Goal: Task Accomplishment & Management: Complete application form

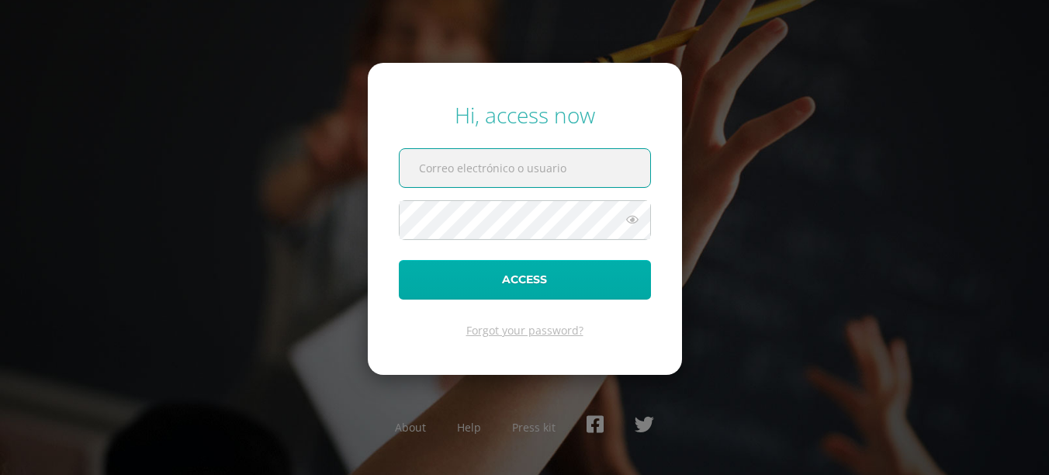
type input "[EMAIL_ADDRESS][DOMAIN_NAME]"
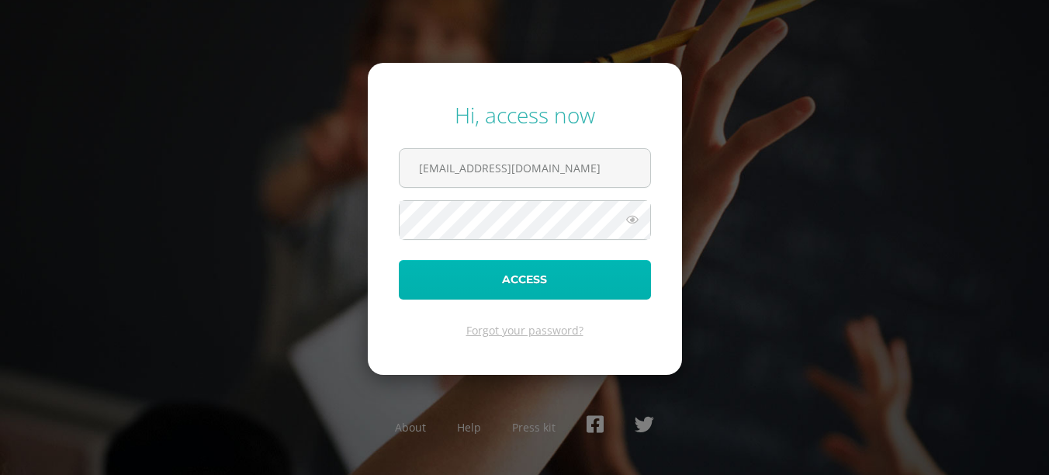
click at [536, 268] on button "Access" at bounding box center [525, 280] width 252 height 40
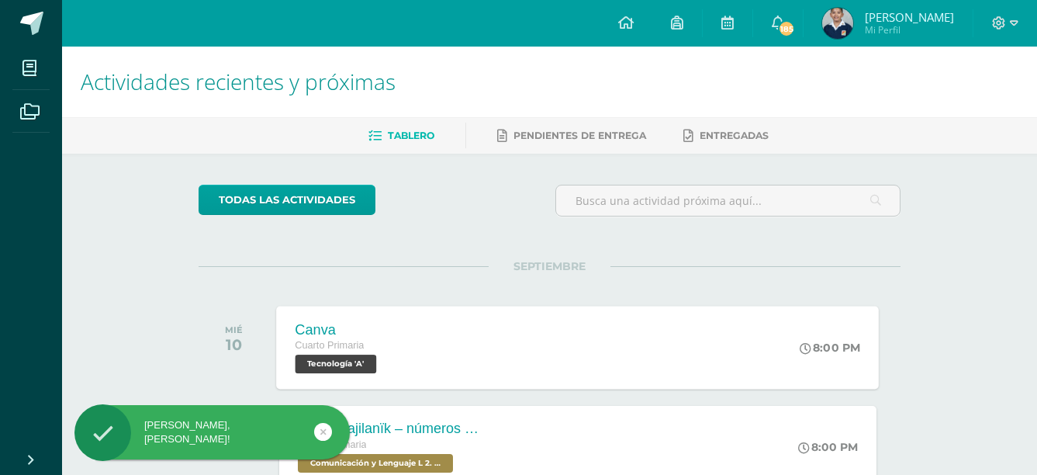
click at [455, 331] on div "Canva Cuarto Primaria Tecnología 'A' 8:00 PM [GEOGRAPHIC_DATA] Tecnología Carga…" at bounding box center [578, 347] width 603 height 83
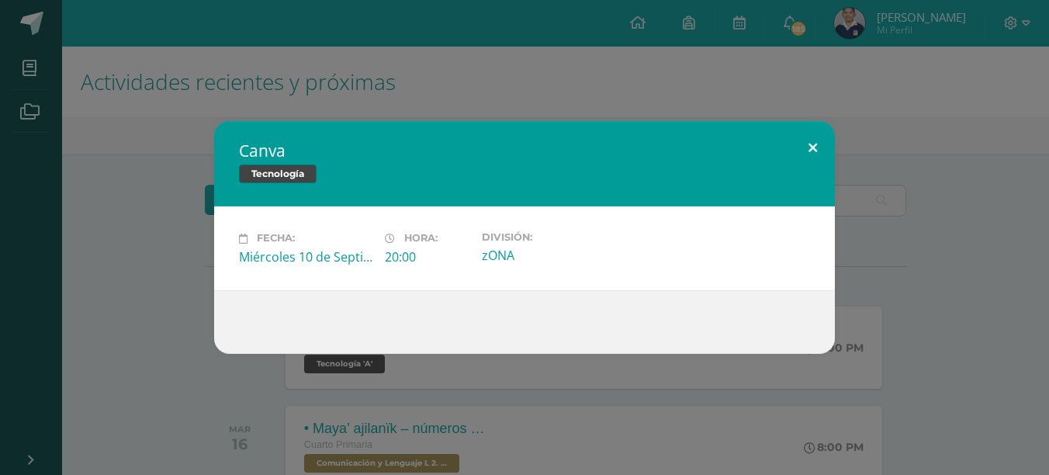
click at [819, 138] on button at bounding box center [813, 147] width 44 height 53
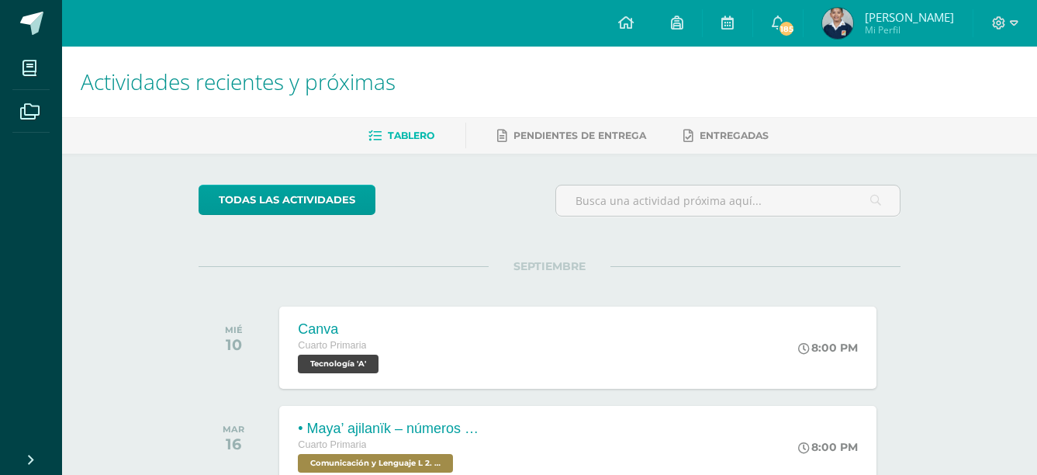
click at [853, 304] on div "MIÉ 10 [GEOGRAPHIC_DATA] Cuarto Primaria Tecnología 'A' 8:00 PM [GEOGRAPHIC_DAT…" at bounding box center [550, 347] width 702 height 87
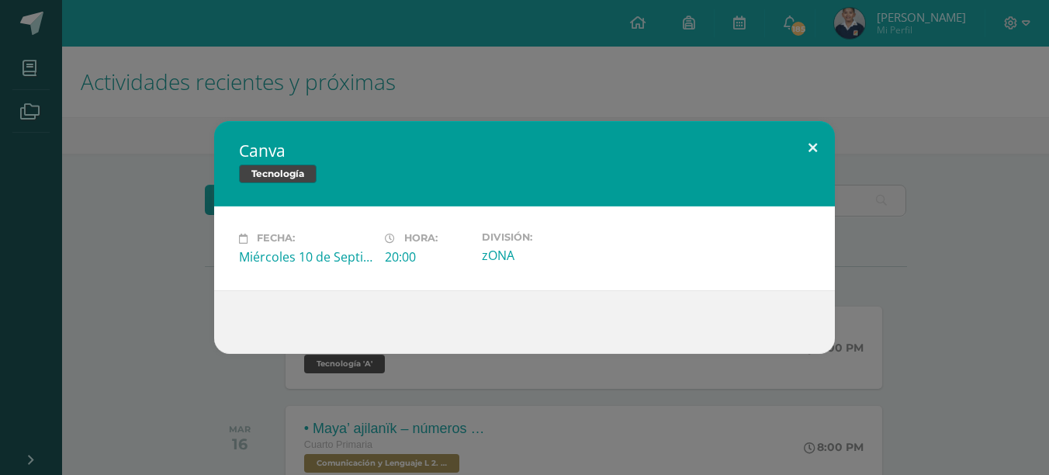
click at [811, 151] on button at bounding box center [813, 147] width 44 height 53
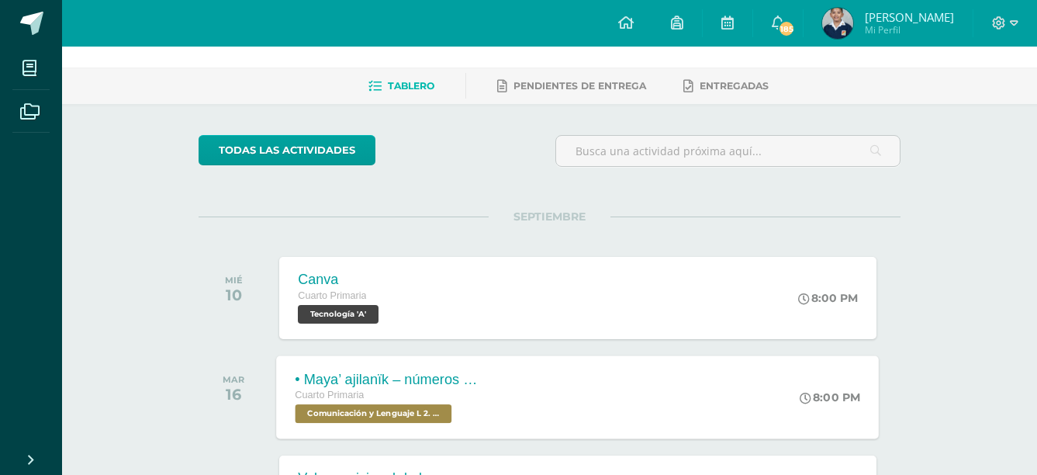
scroll to position [78, 0]
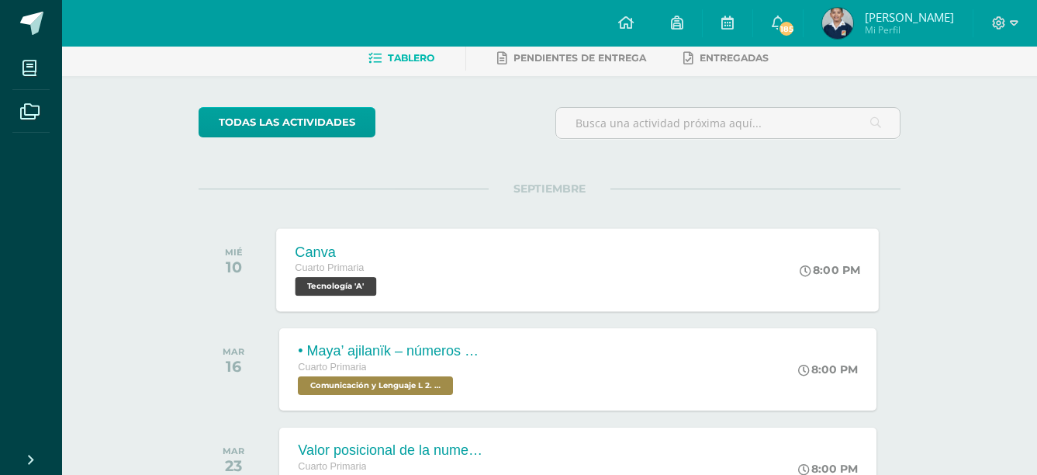
click at [363, 281] on span "Tecnología 'A'" at bounding box center [336, 286] width 81 height 19
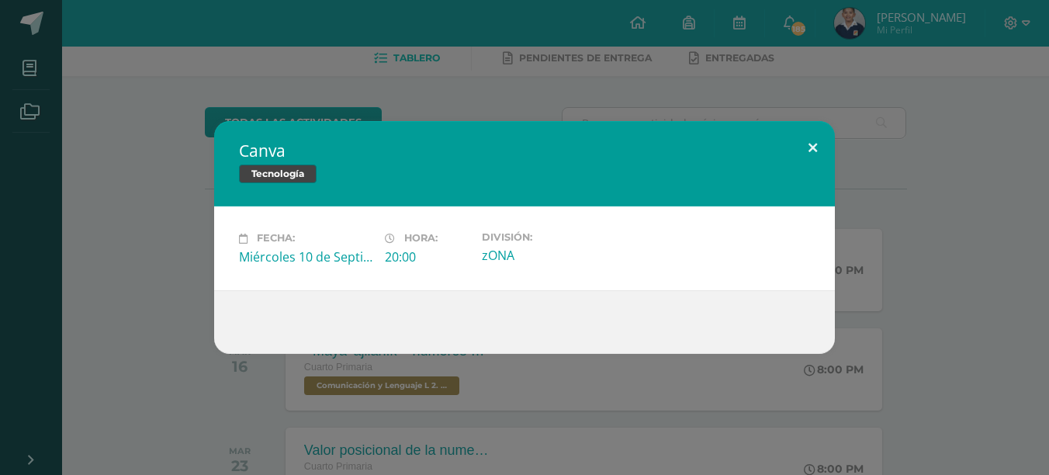
click at [806, 149] on button at bounding box center [813, 147] width 44 height 53
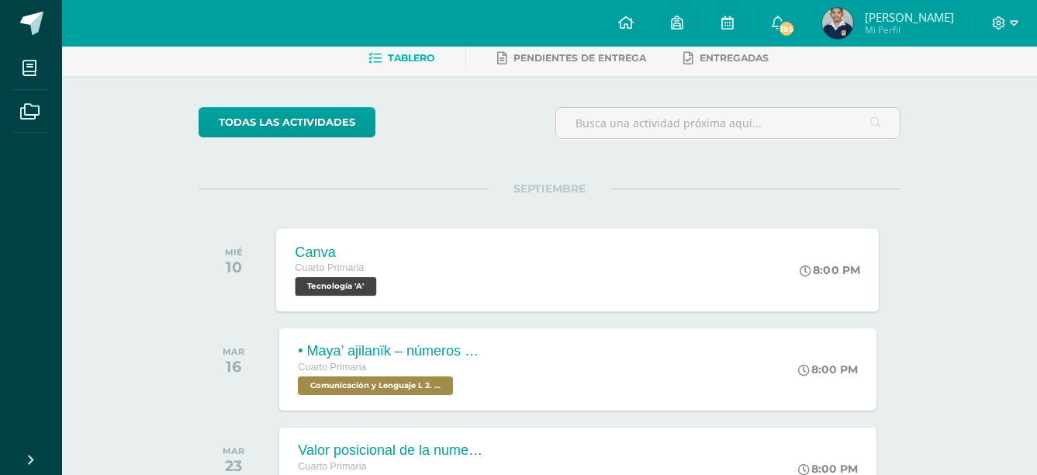
click at [463, 286] on div "Canva Cuarto Primaria Tecnología 'A' 8:00 PM Canva Tecnología Fecha: Hora:" at bounding box center [578, 269] width 603 height 83
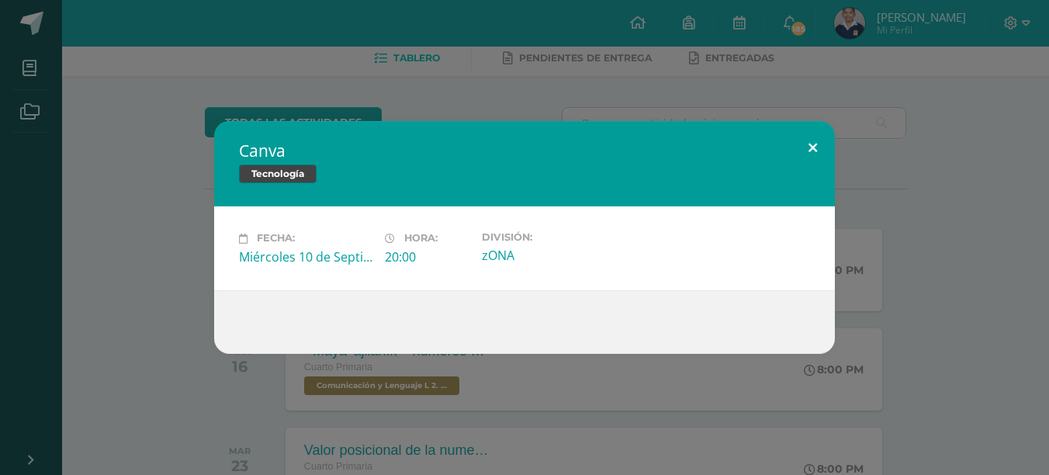
click at [816, 148] on button at bounding box center [813, 147] width 44 height 53
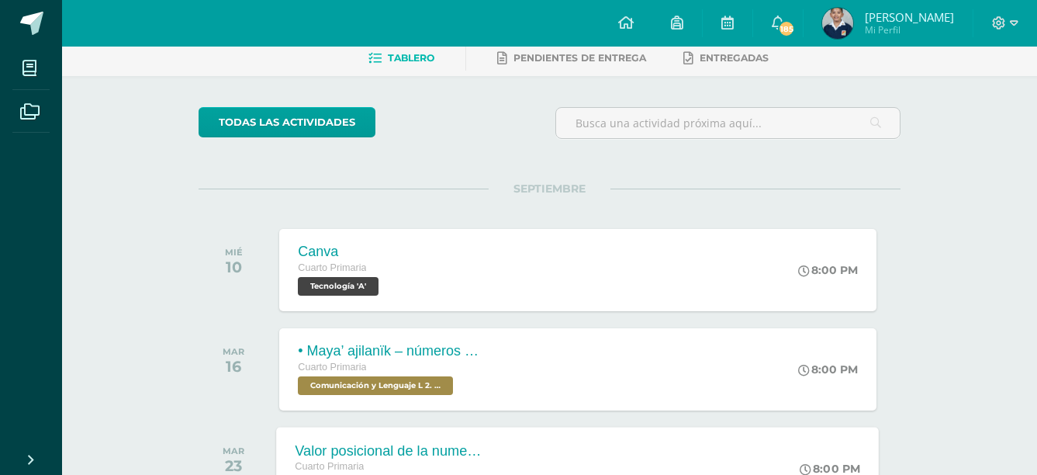
scroll to position [201, 0]
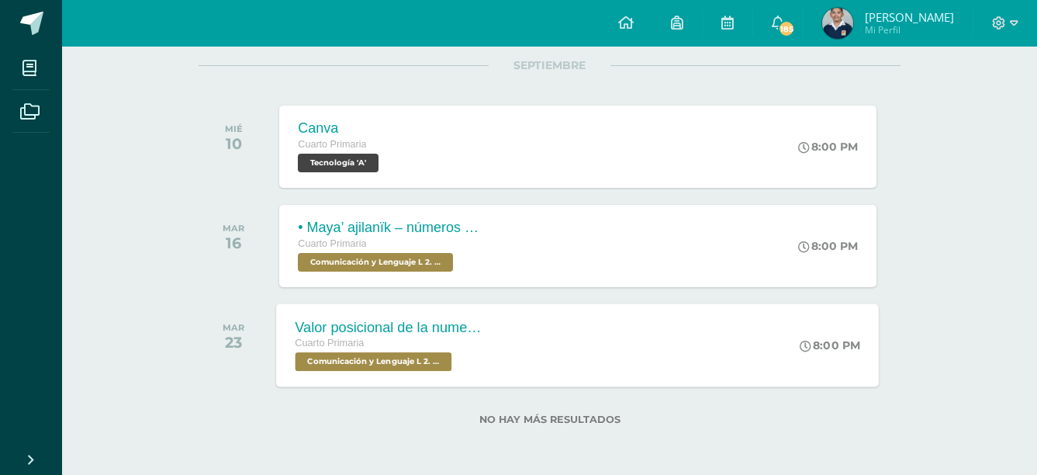
click at [446, 317] on div "Valor posicional de la numeración Maya Cuarto Primaria Comunicación y Lenguaje …" at bounding box center [390, 344] width 226 height 83
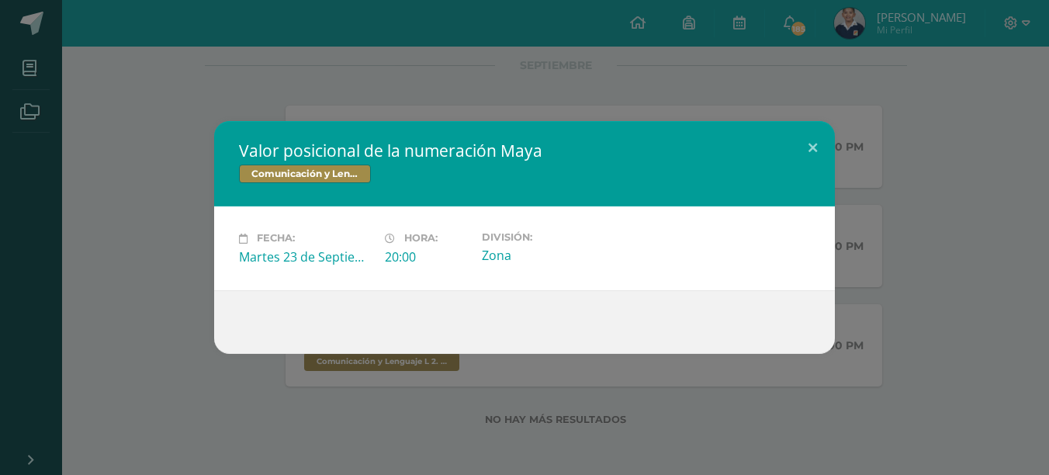
click at [339, 167] on span "Comunicación y Lenguaje L 2. Segundo Idioma" at bounding box center [305, 173] width 132 height 19
click at [340, 175] on span "Comunicación y Lenguaje L 2. Segundo Idioma" at bounding box center [305, 173] width 132 height 19
click at [806, 147] on button at bounding box center [813, 147] width 44 height 53
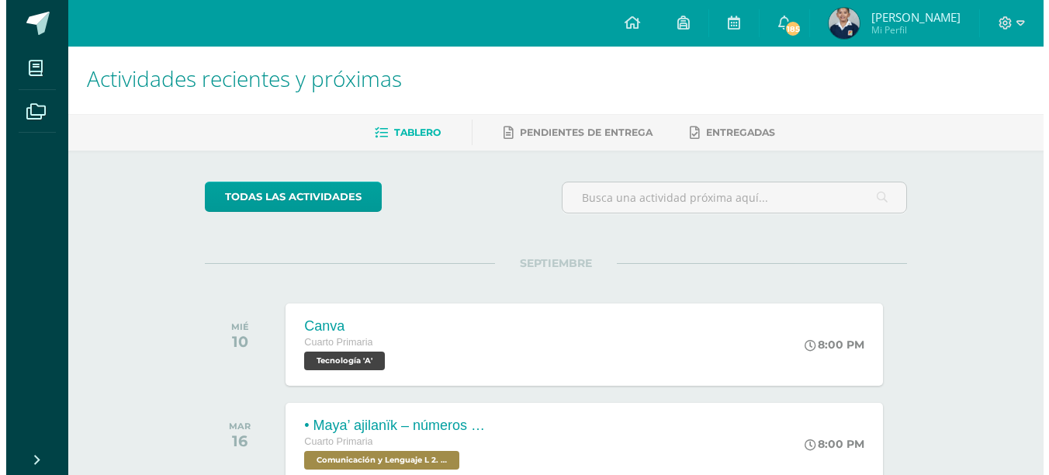
scroll to position [0, 0]
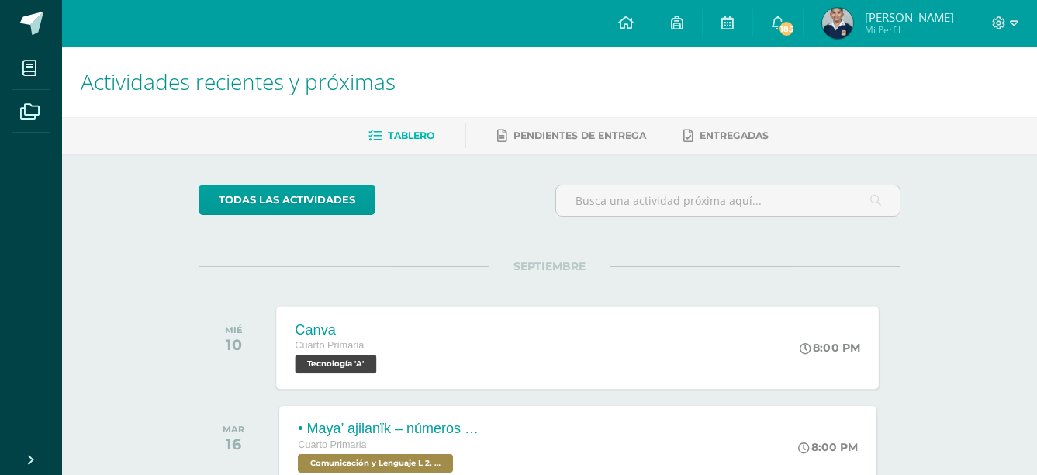
drag, startPoint x: 372, startPoint y: 349, endPoint x: 363, endPoint y: 351, distance: 8.8
click at [370, 351] on div "Cuarto Primaria" at bounding box center [338, 346] width 85 height 17
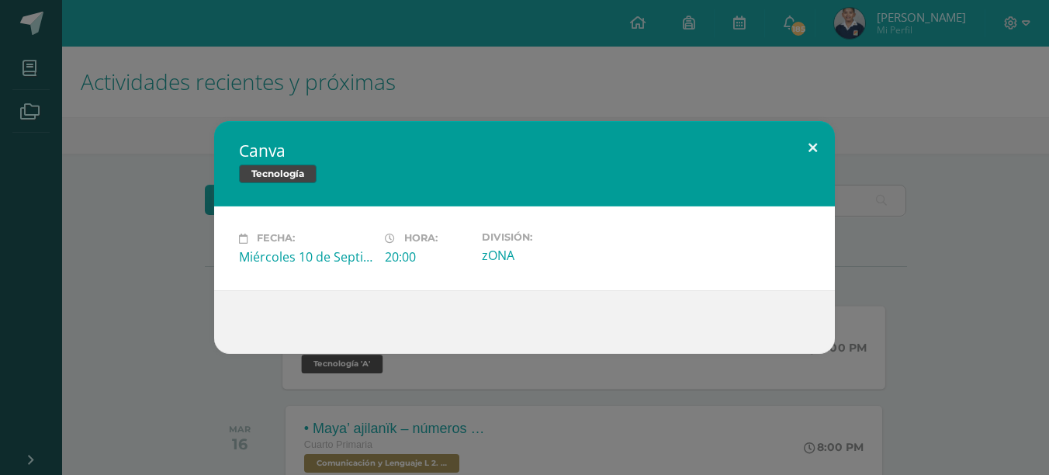
click at [818, 149] on button at bounding box center [813, 147] width 44 height 53
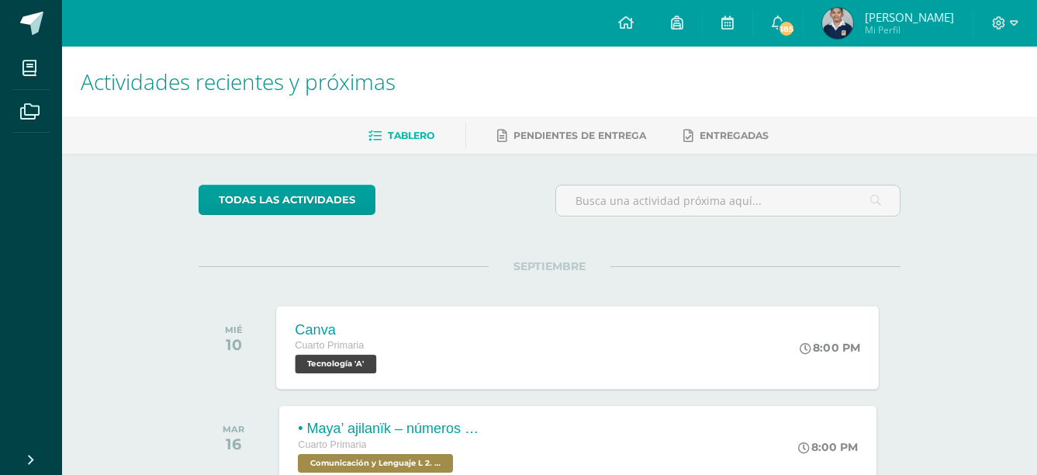
click at [850, 349] on div "8:00 PM" at bounding box center [831, 348] width 61 height 14
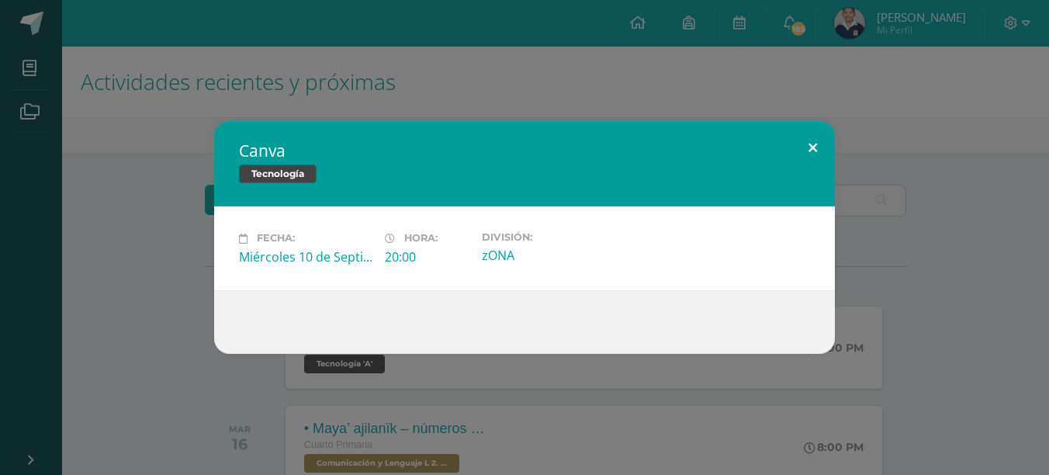
click at [801, 140] on button at bounding box center [813, 147] width 44 height 53
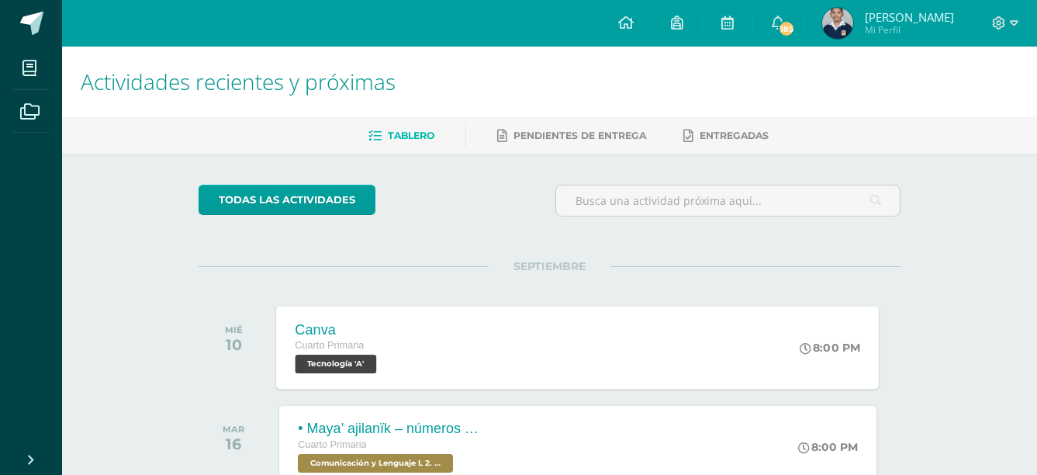
click at [352, 363] on span "Tecnología 'A'" at bounding box center [336, 364] width 81 height 19
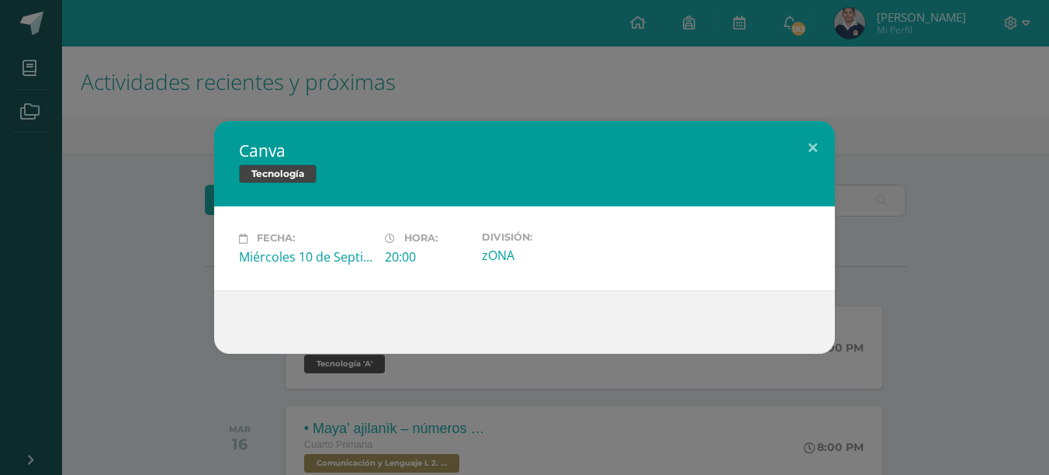
click at [311, 223] on div "Fecha: Miércoles 10 de Septiembre Hora: 20:00 División: zONA" at bounding box center [524, 247] width 621 height 83
drag, startPoint x: 323, startPoint y: 275, endPoint x: 355, endPoint y: 288, distance: 34.4
click at [355, 288] on div "Fecha: Miércoles 10 de Septiembre Hora: 20:00 División: zONA" at bounding box center [524, 247] width 621 height 83
drag, startPoint x: 355, startPoint y: 288, endPoint x: 379, endPoint y: 295, distance: 25.8
click at [379, 295] on div at bounding box center [524, 322] width 621 height 64
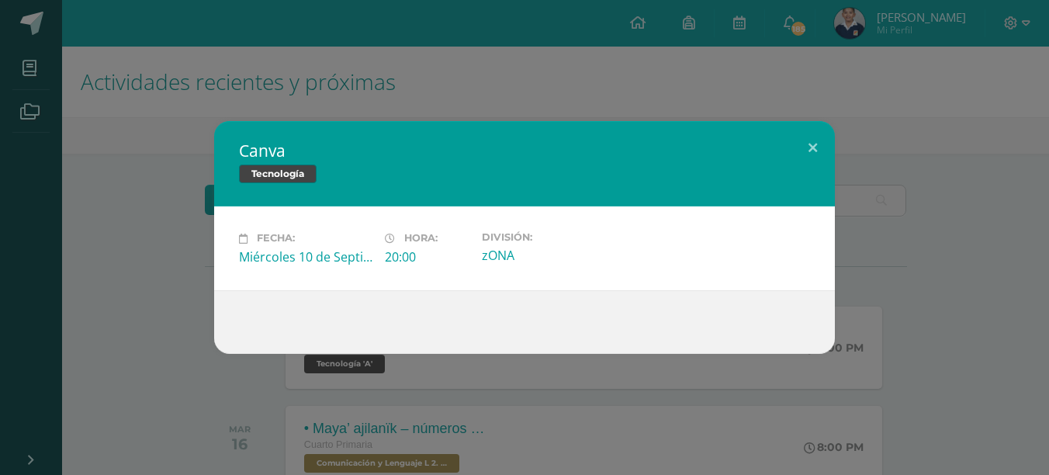
click at [407, 278] on div "Fecha: Miércoles 10 de Septiembre Hora: 20:00 División: zONA" at bounding box center [524, 247] width 621 height 83
drag, startPoint x: 417, startPoint y: 279, endPoint x: 649, endPoint y: 382, distance: 253.9
click at [649, 382] on div "Canva Tecnología Fecha: Miércoles 10 de Septiembre Hora: 20:00 División: zONA" at bounding box center [524, 237] width 1049 height 475
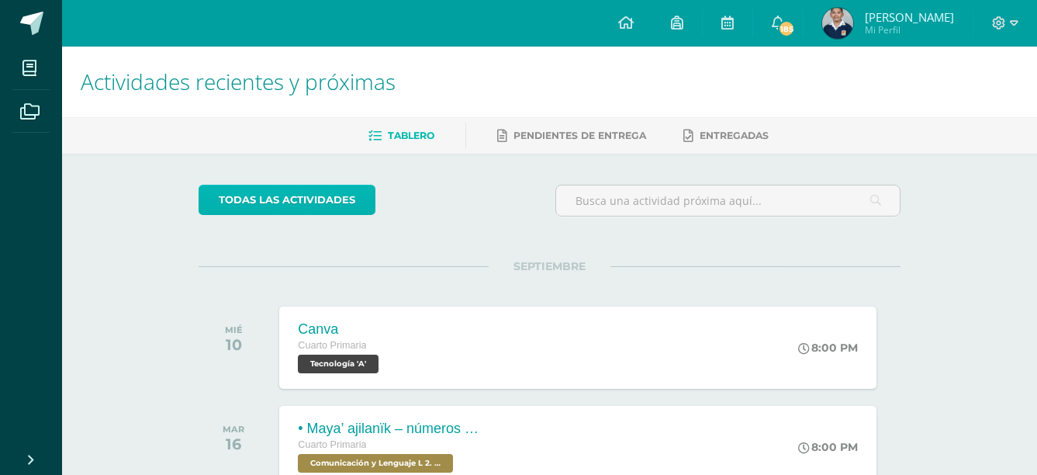
click at [279, 199] on link "todas las Actividades" at bounding box center [287, 200] width 177 height 30
click at [415, 342] on div "Canva Cuarto Primaria Tecnología 'A' 8:00 PM Canva Tecnología Fecha: Hora:" at bounding box center [578, 347] width 603 height 83
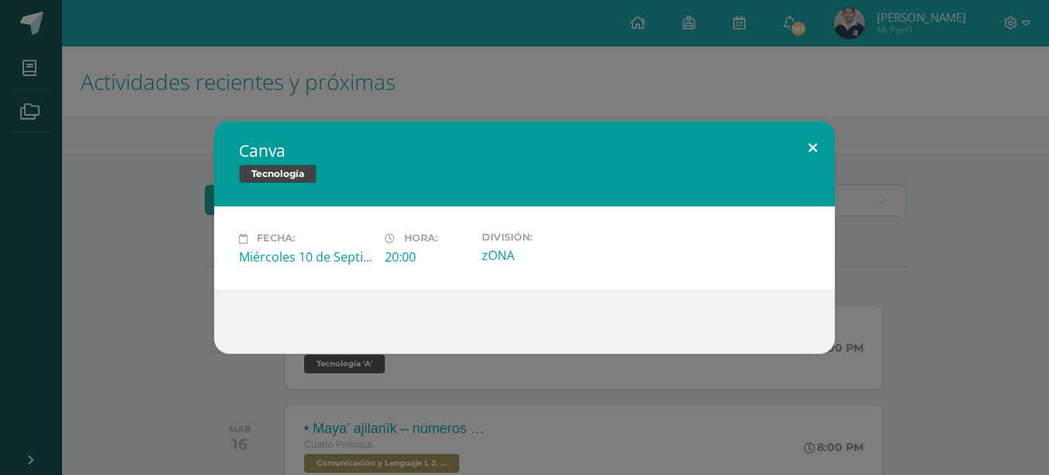
click at [805, 140] on button at bounding box center [813, 147] width 44 height 53
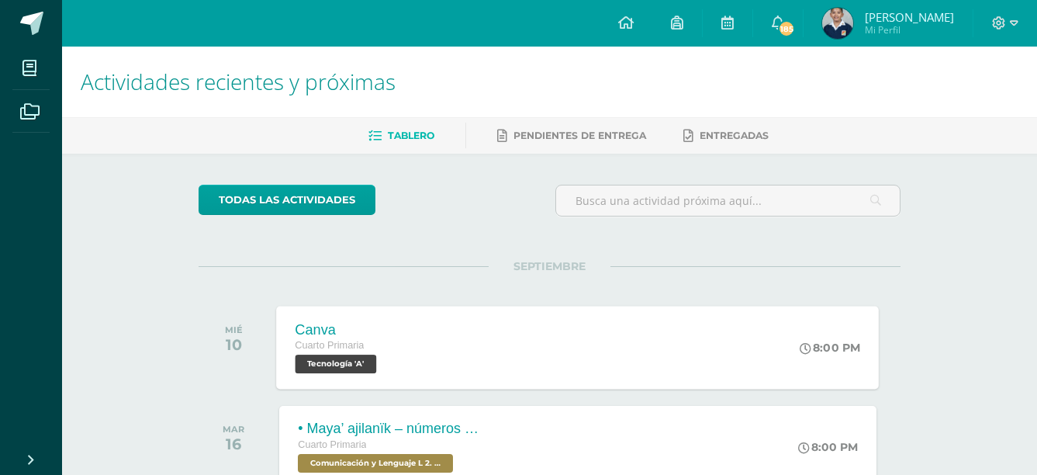
click at [374, 356] on span "Tecnología 'A'" at bounding box center [336, 364] width 81 height 19
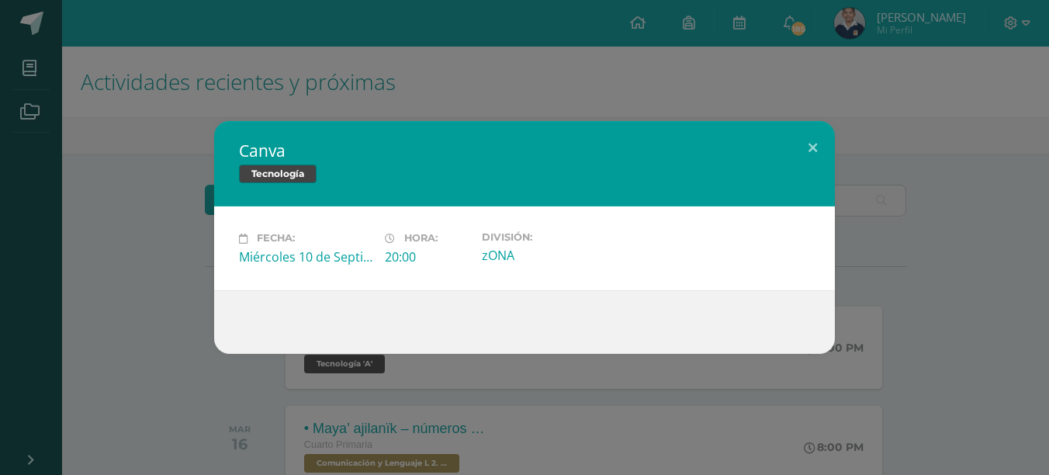
drag, startPoint x: 399, startPoint y: 320, endPoint x: 395, endPoint y: 304, distance: 16.7
click at [399, 320] on div at bounding box center [524, 322] width 571 height 12
click at [395, 304] on div at bounding box center [524, 322] width 621 height 64
click at [684, 235] on div "Fecha: Miércoles 10 de Septiembre Hora: 20:00 División: zONA" at bounding box center [524, 247] width 583 height 33
drag, startPoint x: 713, startPoint y: 245, endPoint x: 784, endPoint y: 245, distance: 71.4
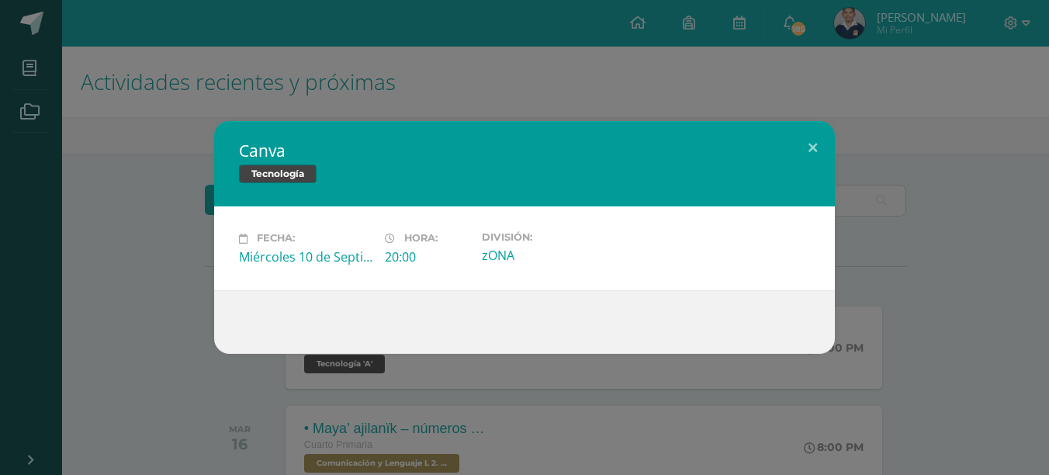
click at [721, 245] on div "Fecha: Miércoles 10 de Septiembre Hora: 20:00 División: zONA" at bounding box center [524, 247] width 583 height 33
click at [784, 245] on div "Fecha: Miércoles 10 de Septiembre Hora: 20:00 División: zONA" at bounding box center [524, 247] width 583 height 33
click at [785, 245] on div "Fecha: Miércoles 10 de Septiembre Hora: 20:00 División: zONA" at bounding box center [524, 247] width 583 height 33
click at [325, 164] on div "Canva Tecnología" at bounding box center [524, 163] width 621 height 85
click at [317, 176] on span "Tecnología" at bounding box center [278, 173] width 78 height 19
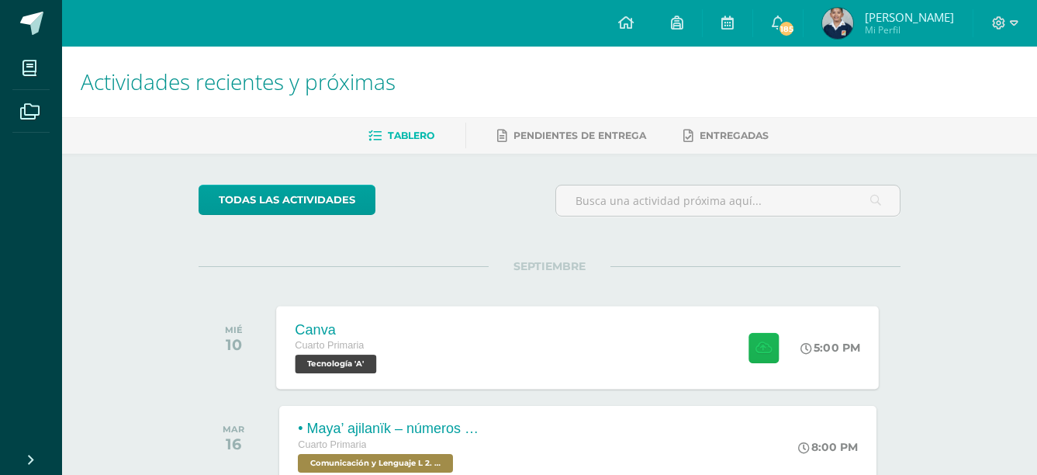
click at [766, 338] on button at bounding box center [764, 347] width 30 height 30
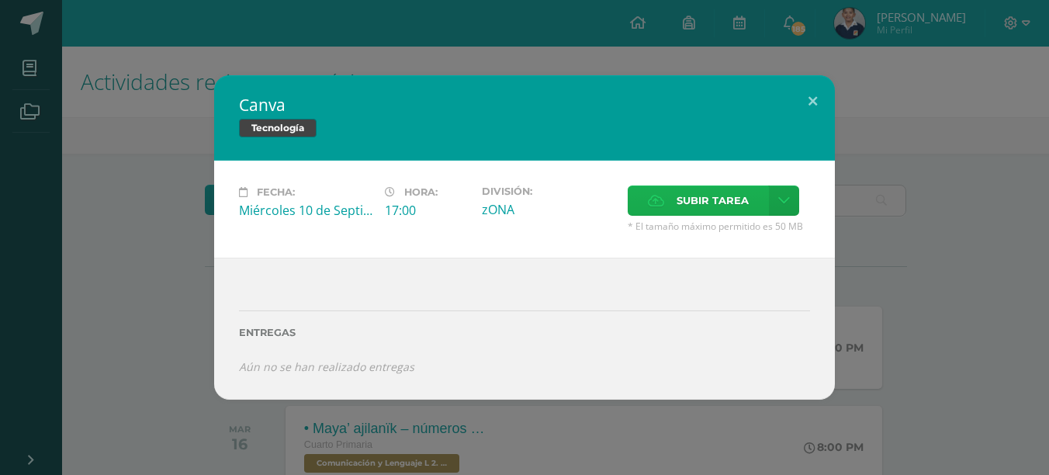
click at [746, 196] on span "Subir tarea" at bounding box center [713, 200] width 72 height 29
click at [0, 0] on input "Subir tarea" at bounding box center [0, 0] width 0 height 0
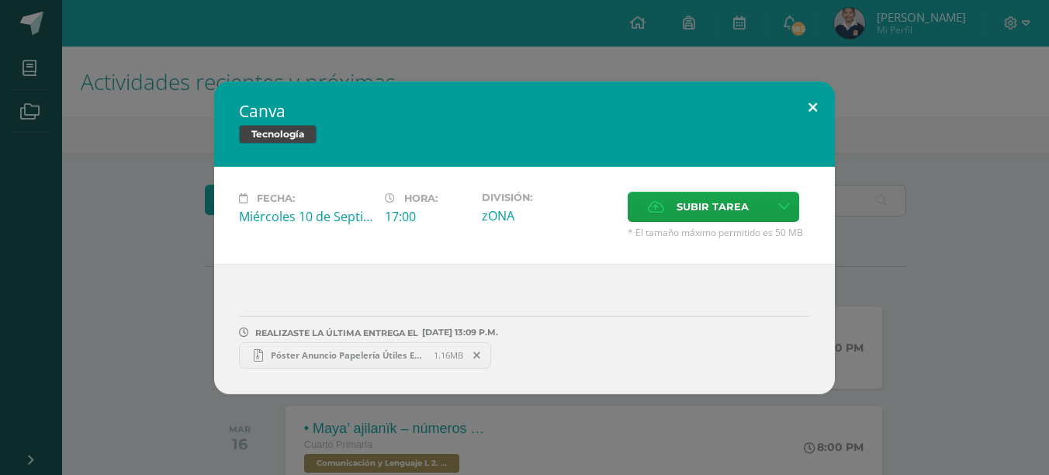
click at [806, 106] on button at bounding box center [813, 107] width 44 height 53
